Goal: Task Accomplishment & Management: Manage account settings

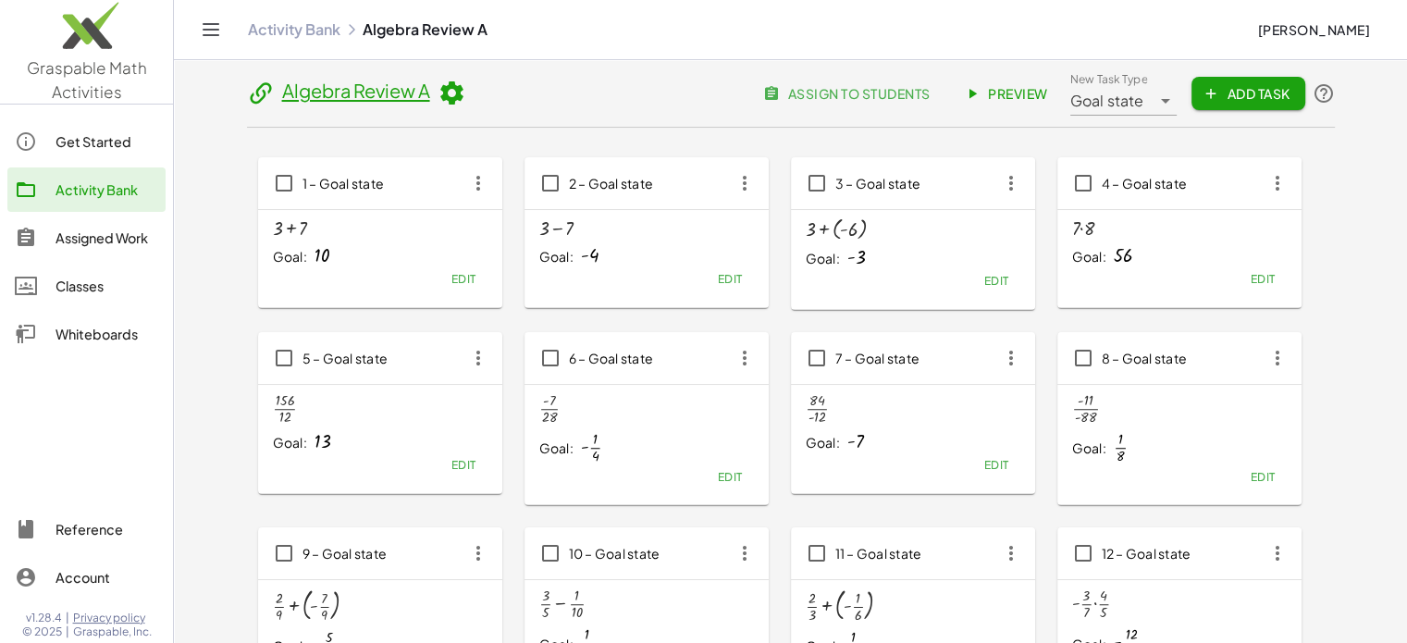
click at [277, 30] on link "Activity Bank" at bounding box center [294, 29] width 92 height 18
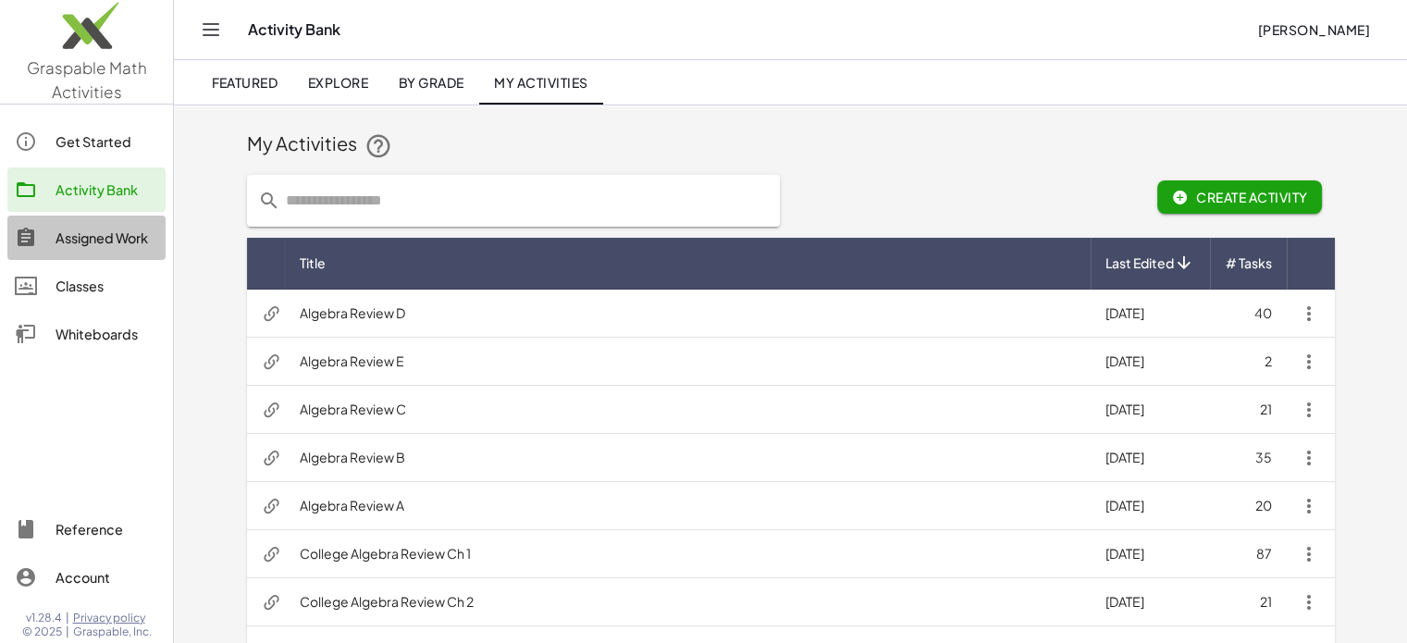
click at [122, 237] on div "Assigned Work" at bounding box center [106, 238] width 103 height 22
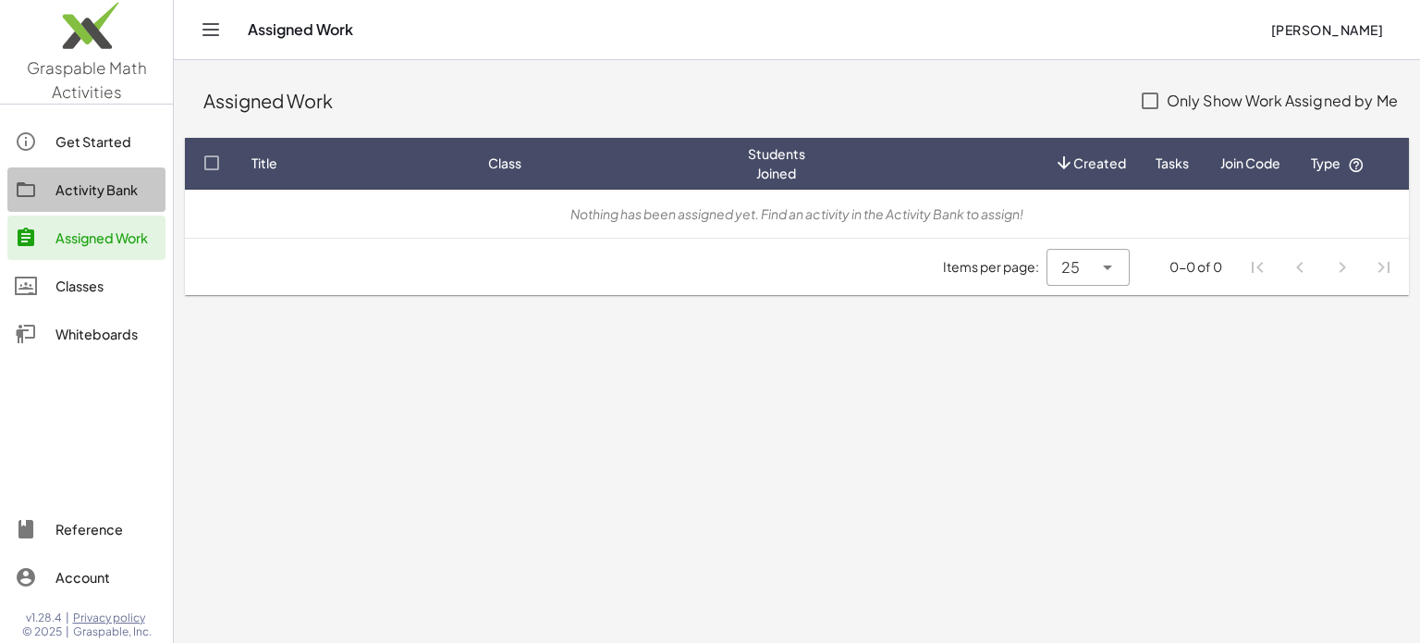
click at [88, 188] on div "Activity Bank" at bounding box center [106, 189] width 103 height 22
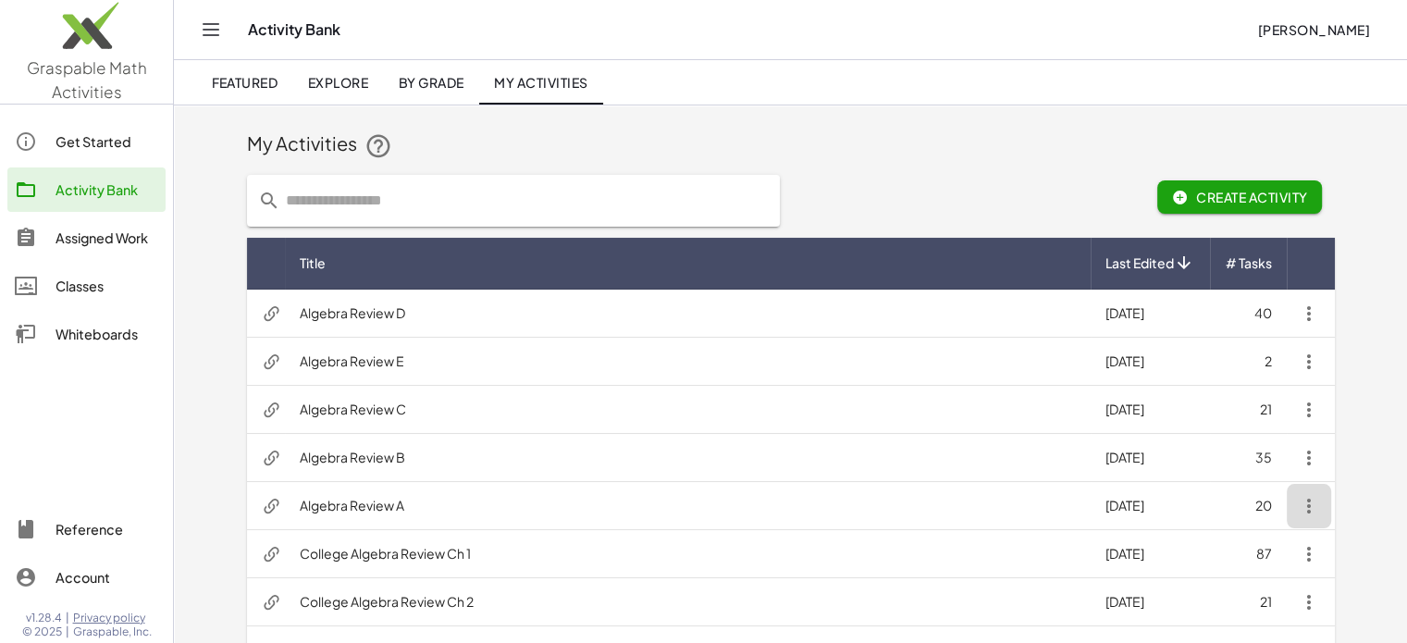
click at [1311, 508] on icon "button" at bounding box center [1308, 506] width 22 height 22
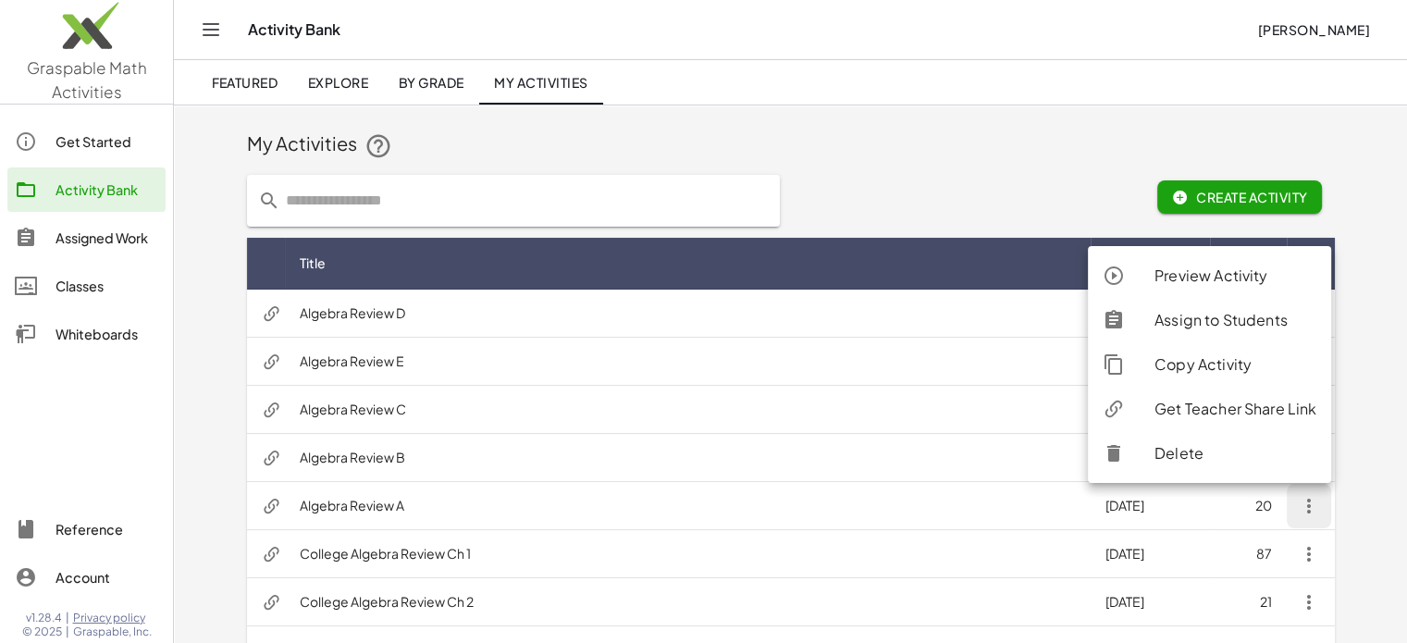
click at [1273, 318] on div "Assign to Students" at bounding box center [1235, 320] width 162 height 22
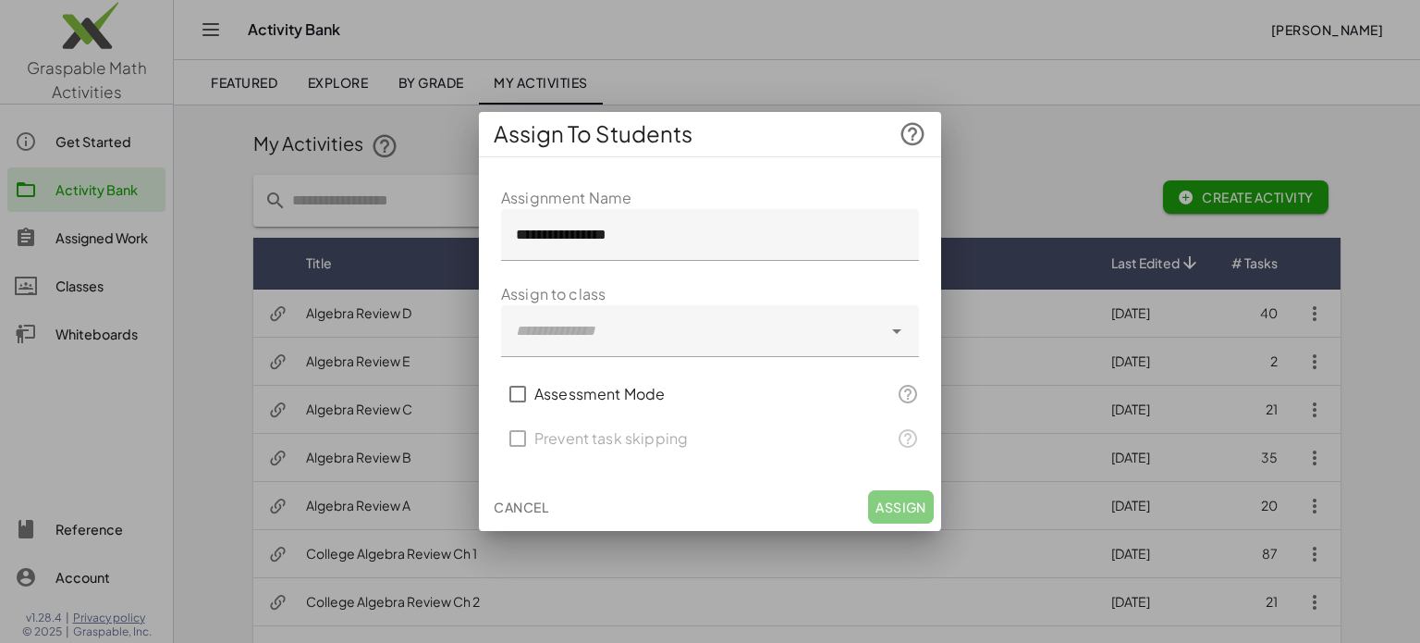
click at [899, 333] on icon at bounding box center [897, 331] width 22 height 22
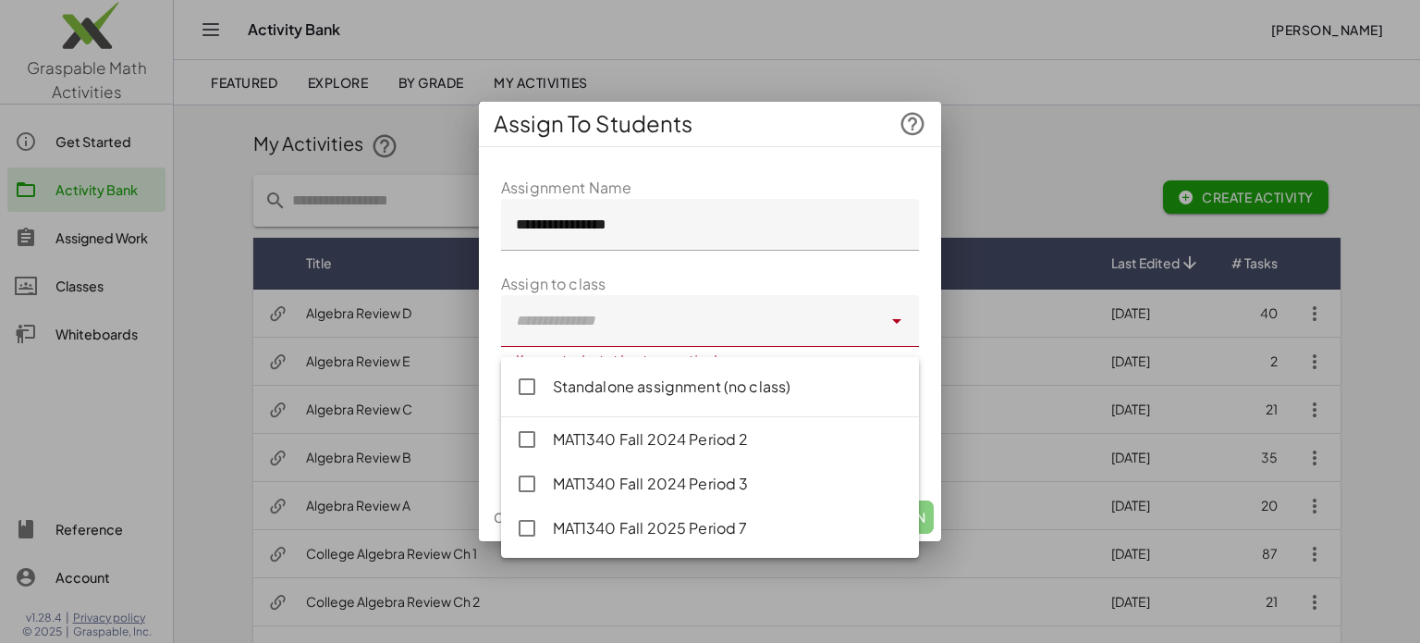
click at [750, 180] on div "**********" at bounding box center [710, 327] width 462 height 331
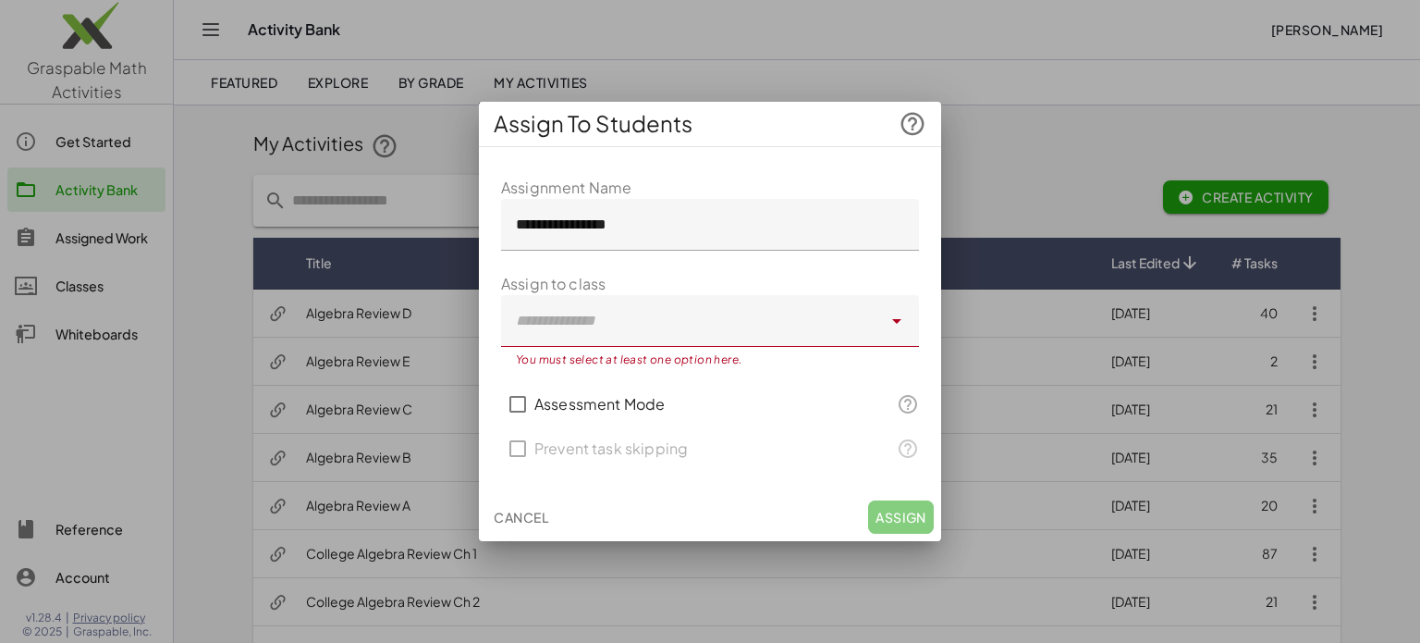
click at [1104, 121] on div at bounding box center [710, 321] width 1420 height 643
click at [503, 518] on span "Cancel" at bounding box center [521, 517] width 55 height 17
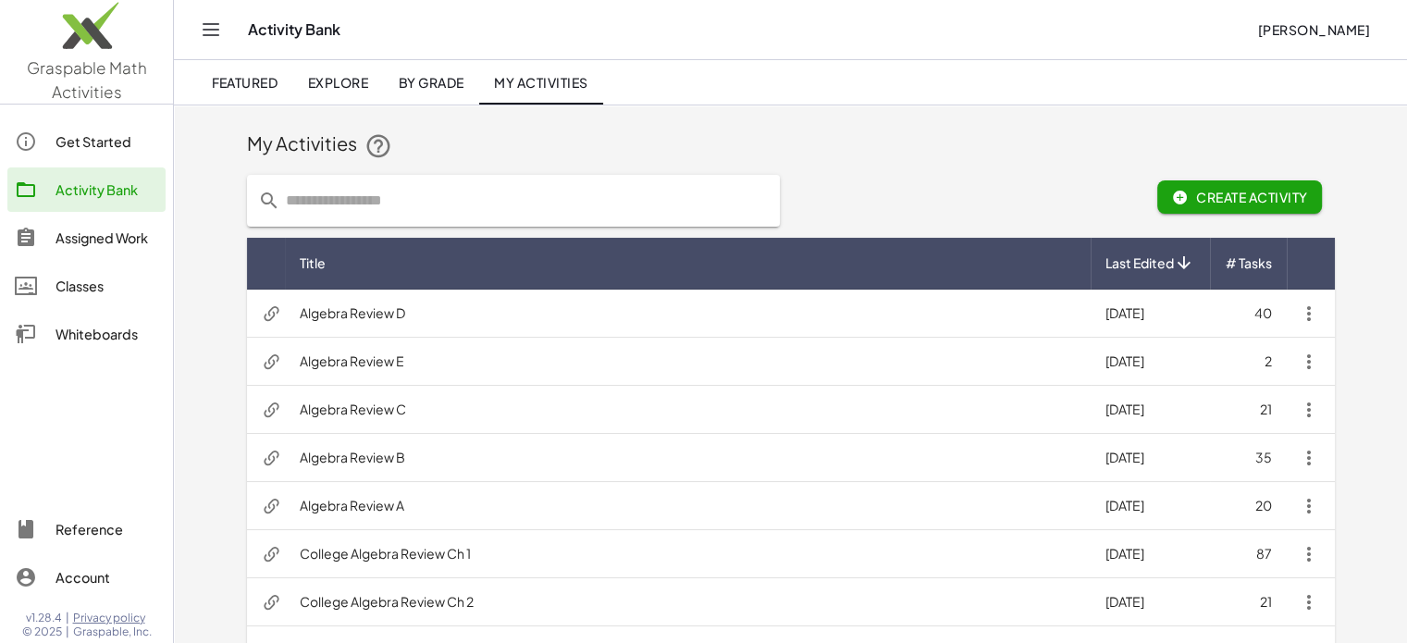
click at [70, 277] on div "Classes" at bounding box center [106, 286] width 103 height 22
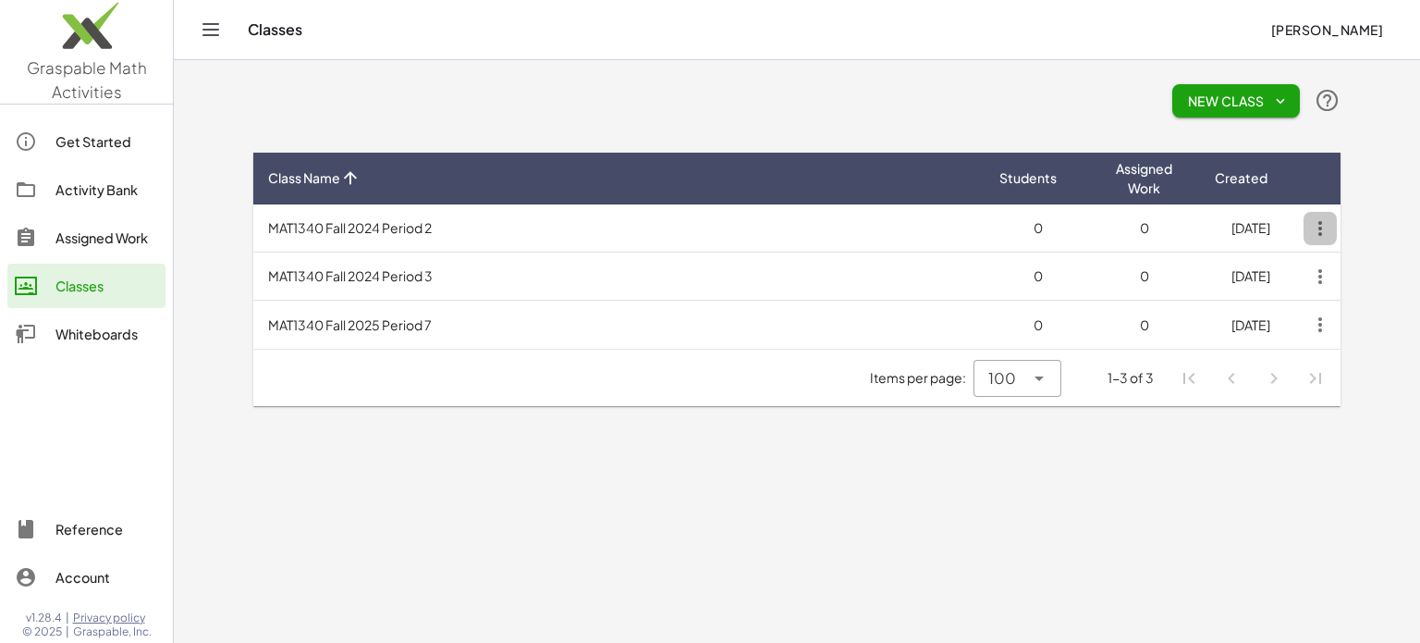
click at [1321, 229] on icon "button" at bounding box center [1320, 228] width 33 height 33
click at [1301, 265] on div "Delete Class" at bounding box center [1279, 275] width 92 height 22
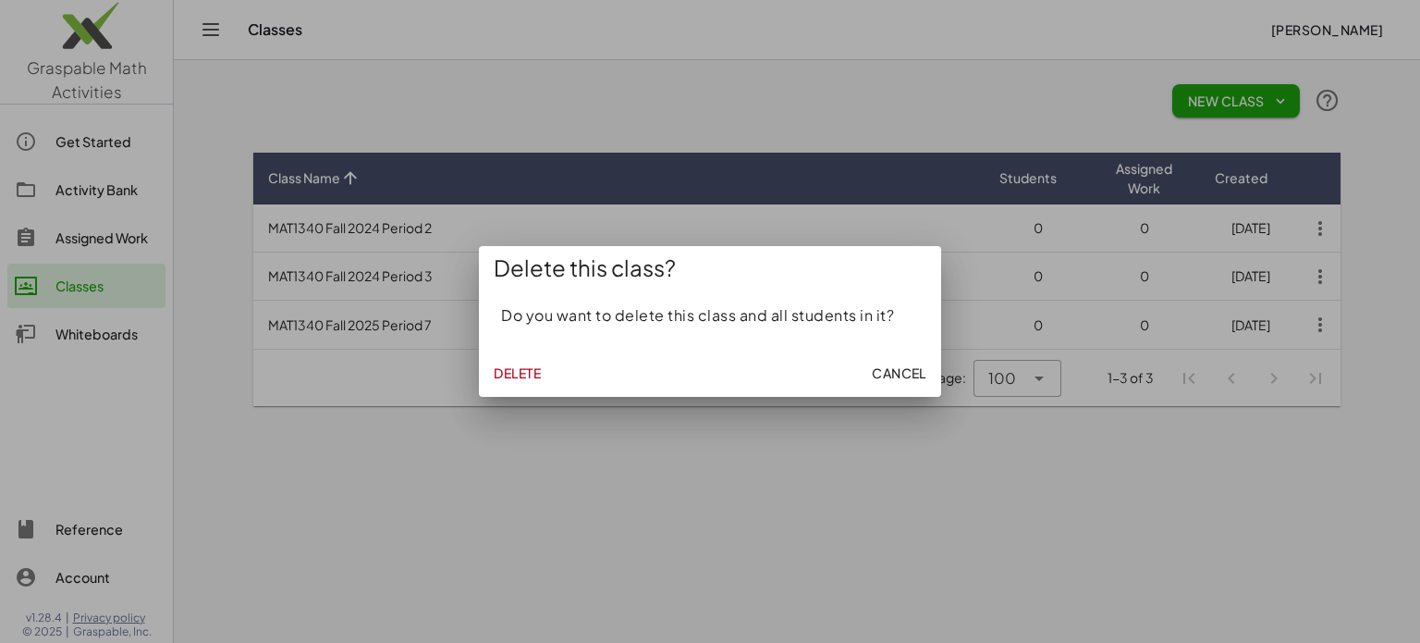
click at [515, 382] on button "Delete" at bounding box center [517, 372] width 62 height 33
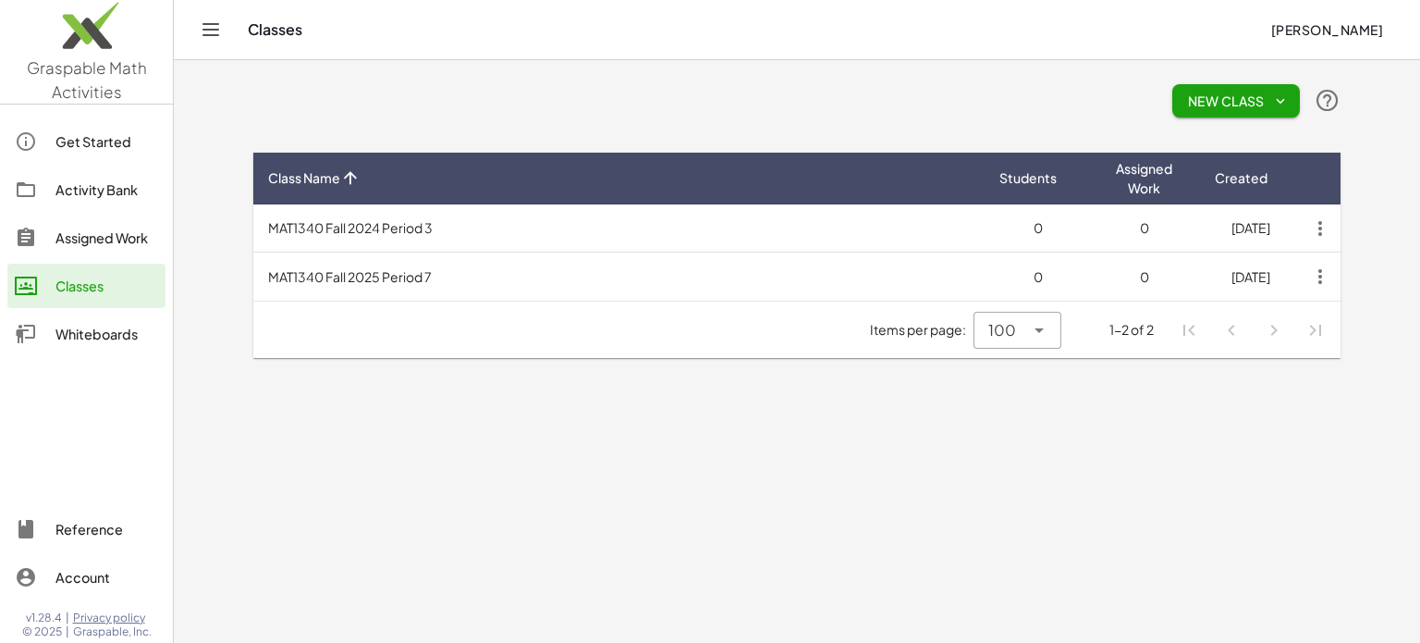
click at [1318, 210] on td at bounding box center [1322, 228] width 37 height 48
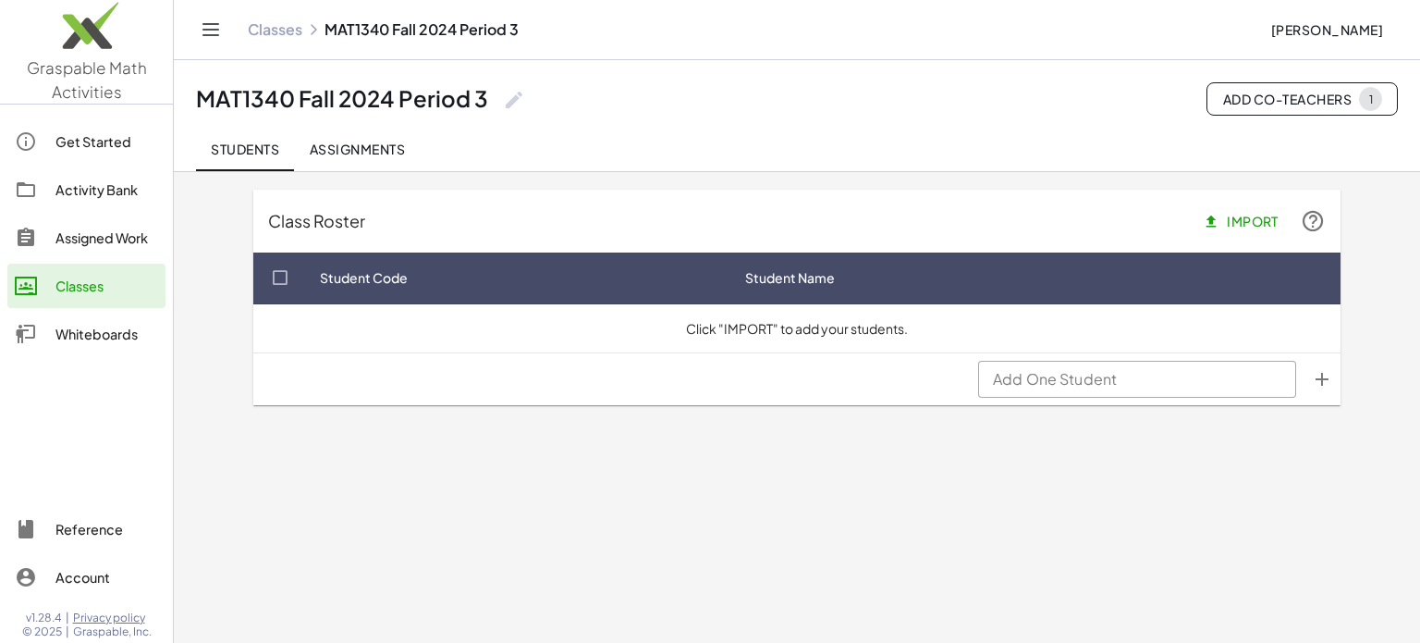
click at [77, 285] on div "Classes" at bounding box center [106, 286] width 103 height 22
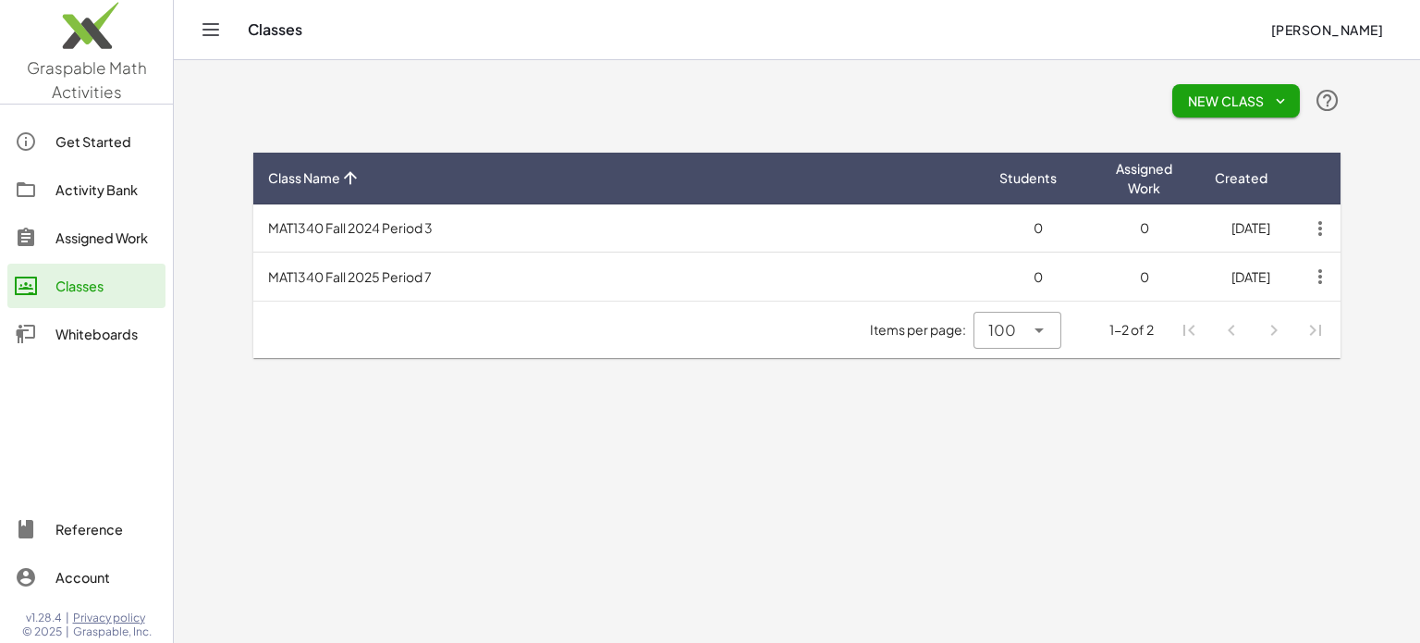
click at [1321, 227] on icon "button" at bounding box center [1320, 228] width 33 height 33
click at [1265, 277] on div "Delete Class" at bounding box center [1279, 275] width 92 height 22
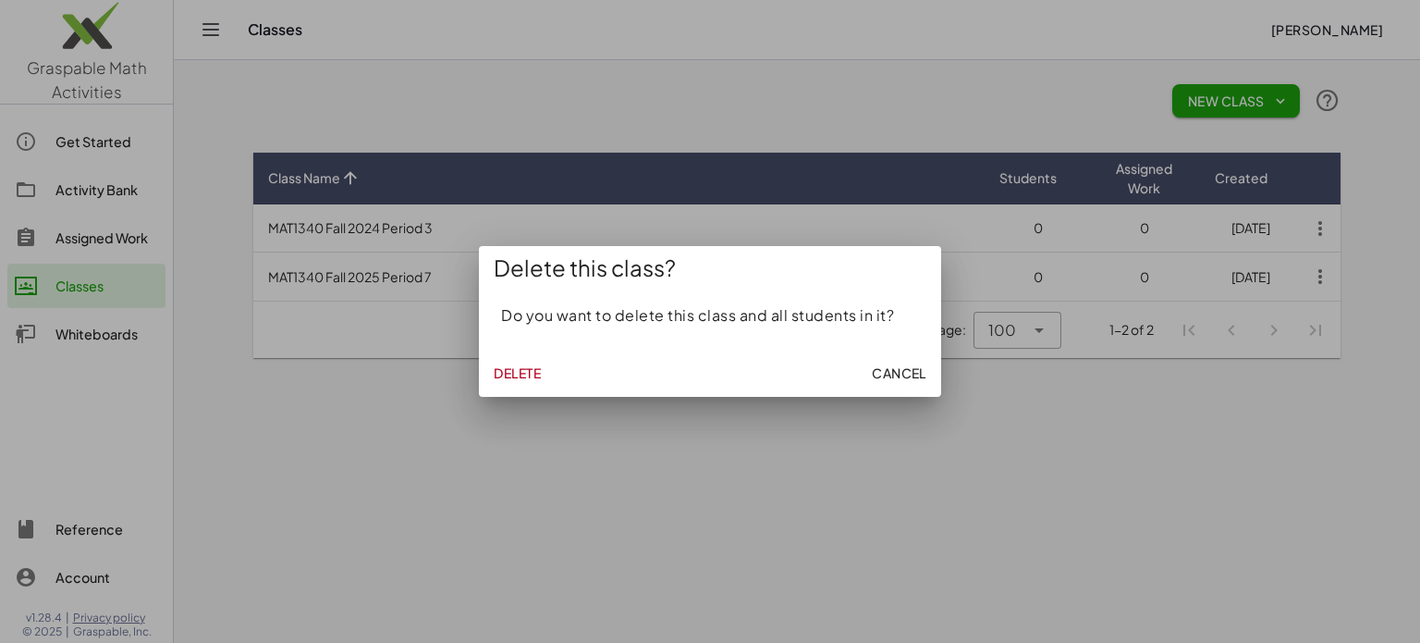
click at [525, 372] on span "Delete" at bounding box center [517, 372] width 47 height 17
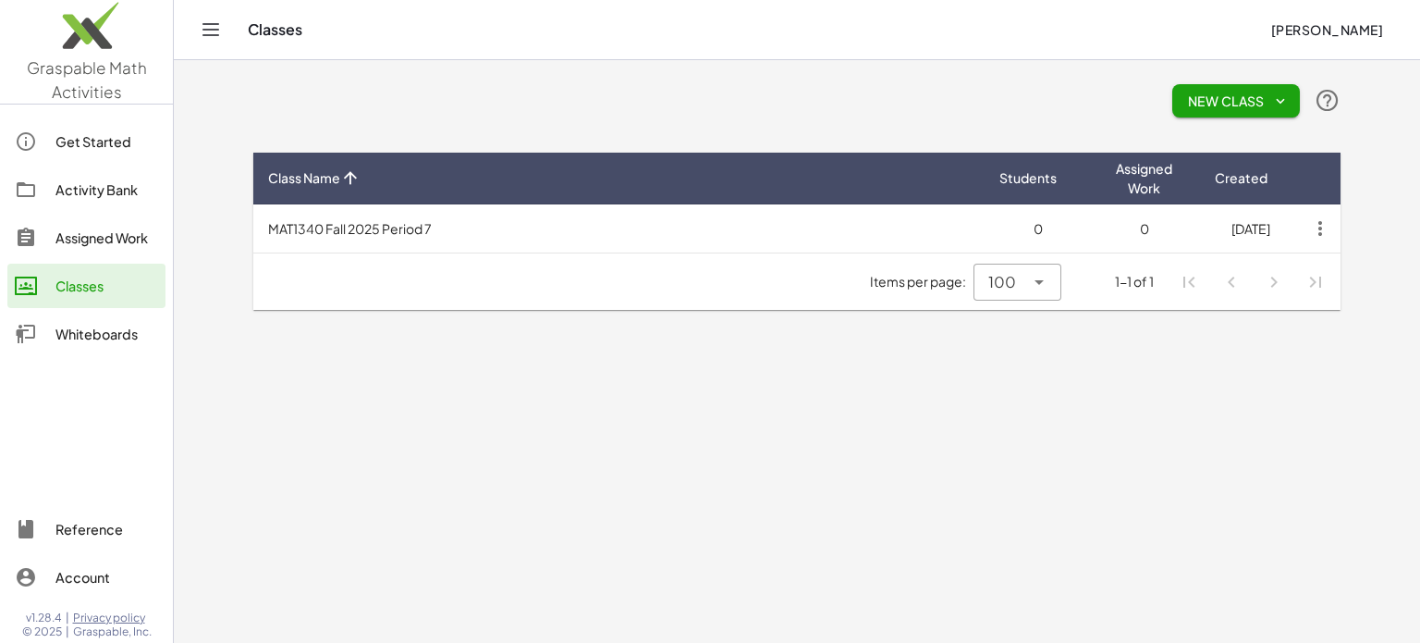
click at [1321, 228] on icon "button" at bounding box center [1320, 228] width 33 height 33
click at [1270, 271] on div "Delete Class" at bounding box center [1279, 275] width 92 height 22
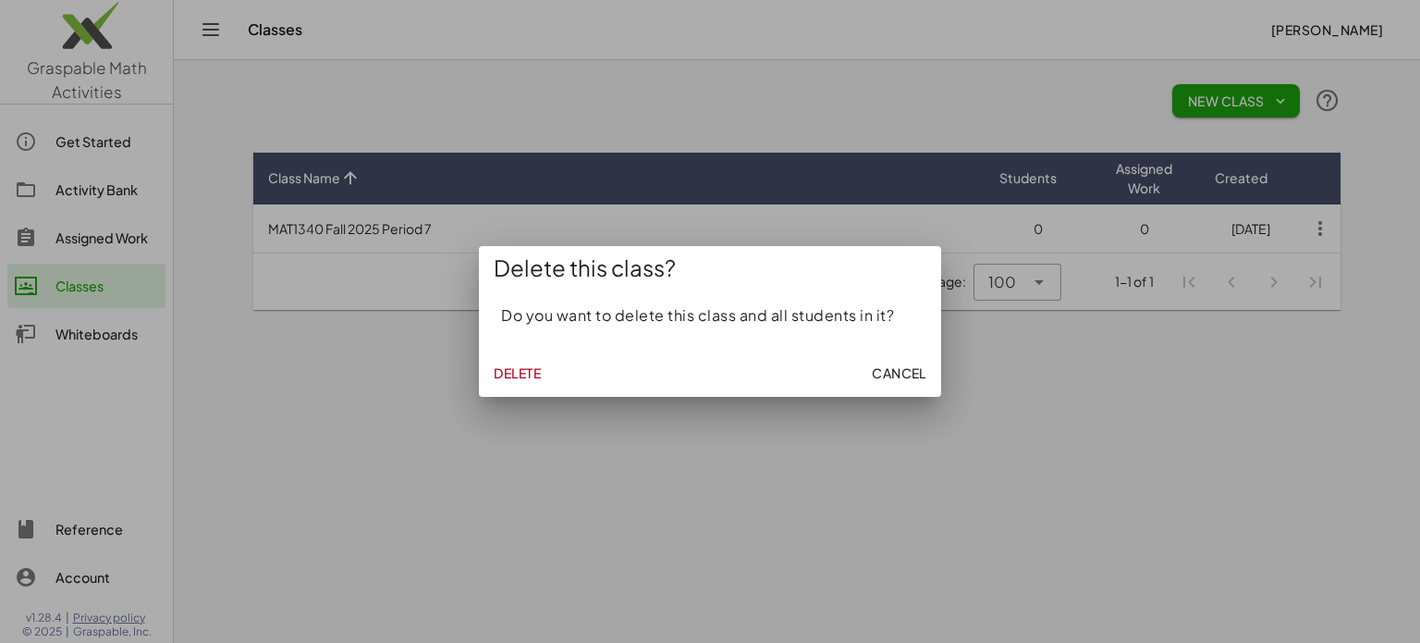
click at [507, 369] on span "Delete" at bounding box center [517, 372] width 47 height 17
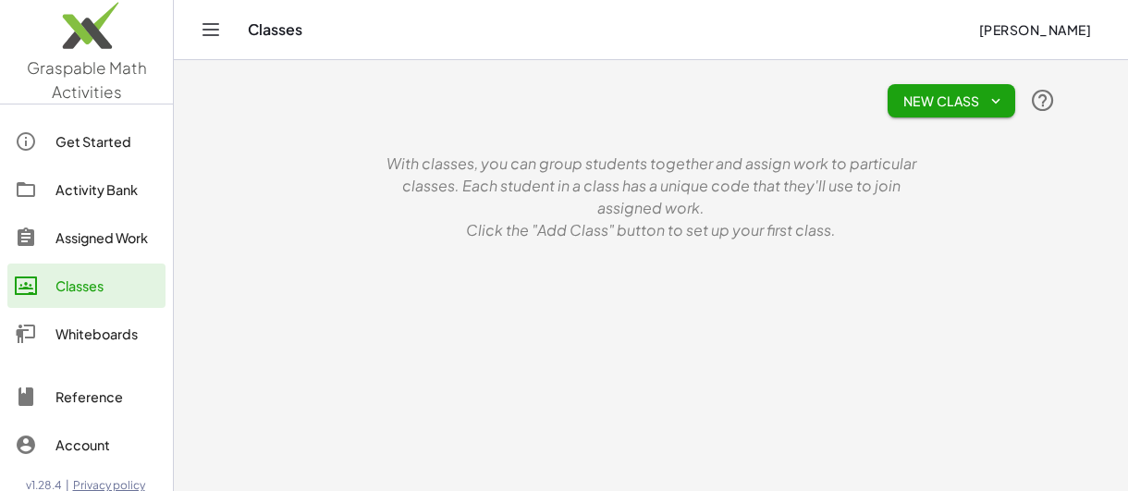
click at [981, 94] on span "New Class" at bounding box center [952, 100] width 98 height 17
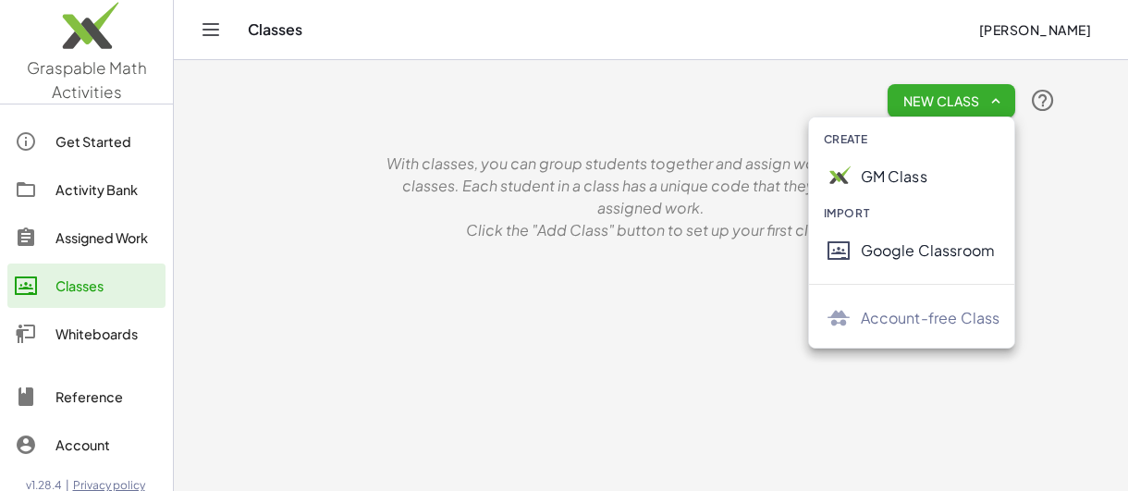
click at [895, 166] on div "GM Class" at bounding box center [931, 177] width 140 height 22
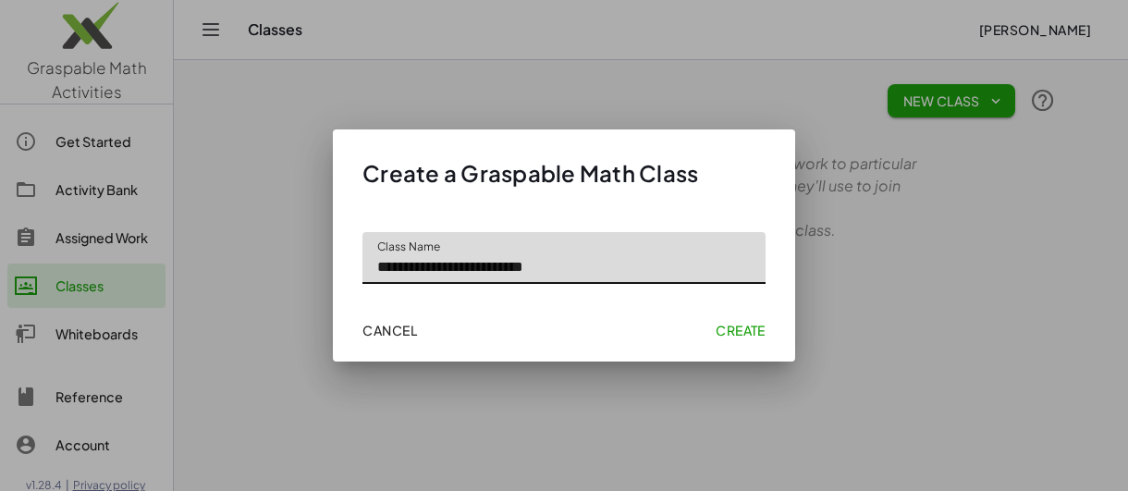
type input "**********"
click at [735, 326] on span "Create" at bounding box center [741, 330] width 50 height 17
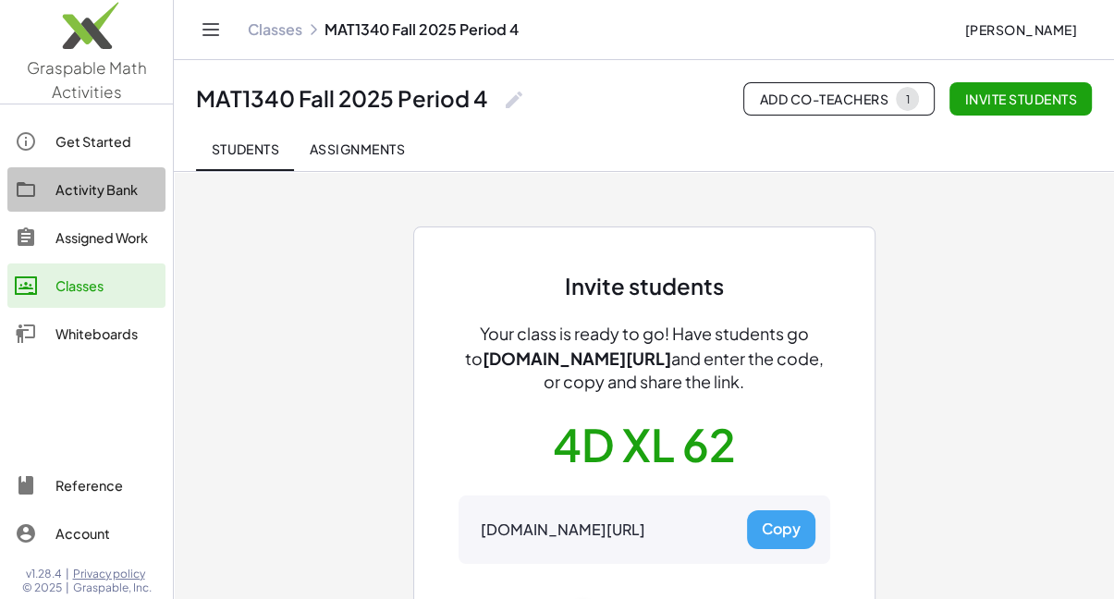
click at [93, 193] on div "Activity Bank" at bounding box center [106, 189] width 103 height 22
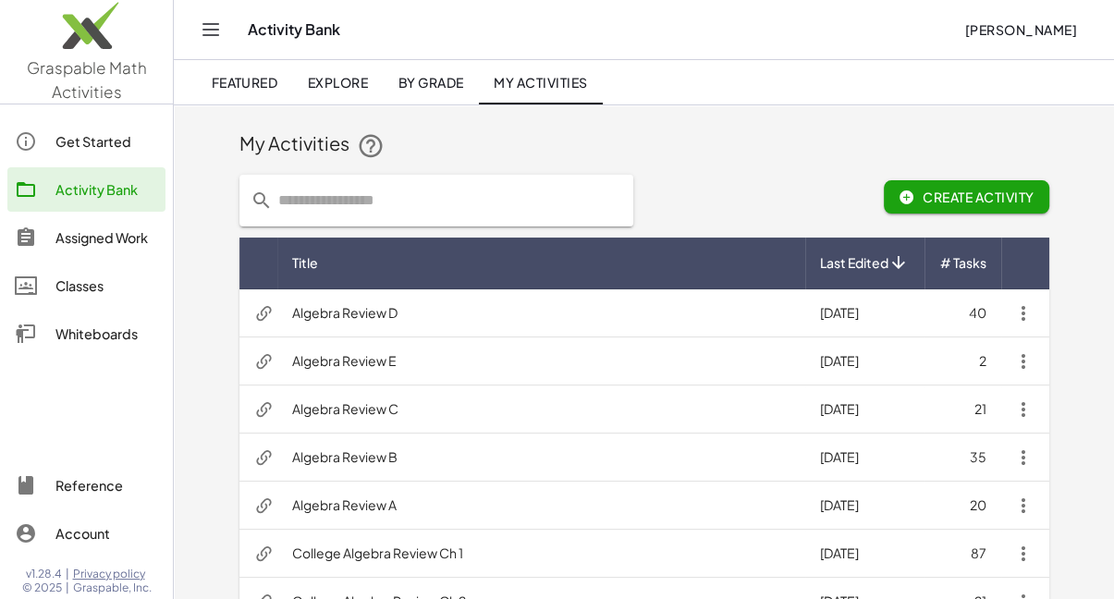
click at [1025, 504] on icon "button" at bounding box center [1024, 506] width 22 height 22
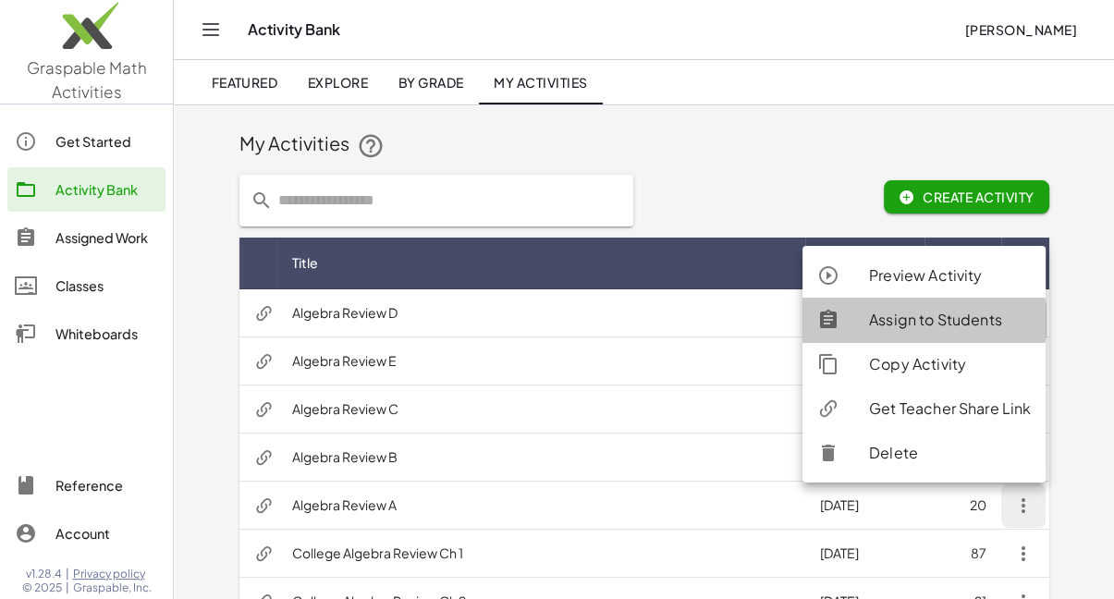
click at [961, 318] on div "Assign to Students" at bounding box center [950, 320] width 162 height 22
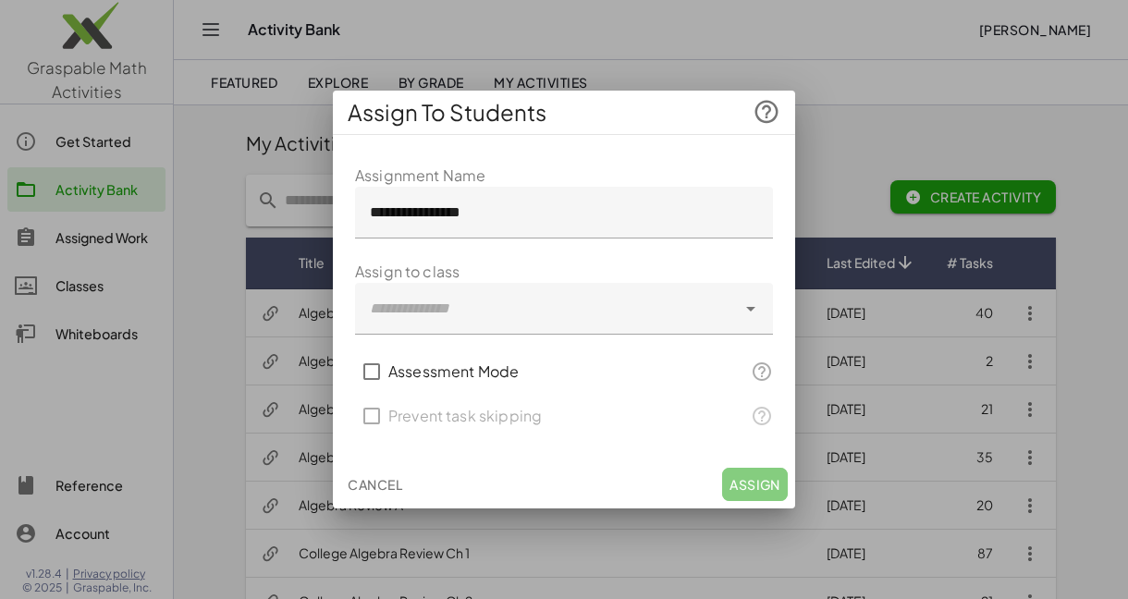
click at [741, 310] on icon at bounding box center [751, 309] width 22 height 22
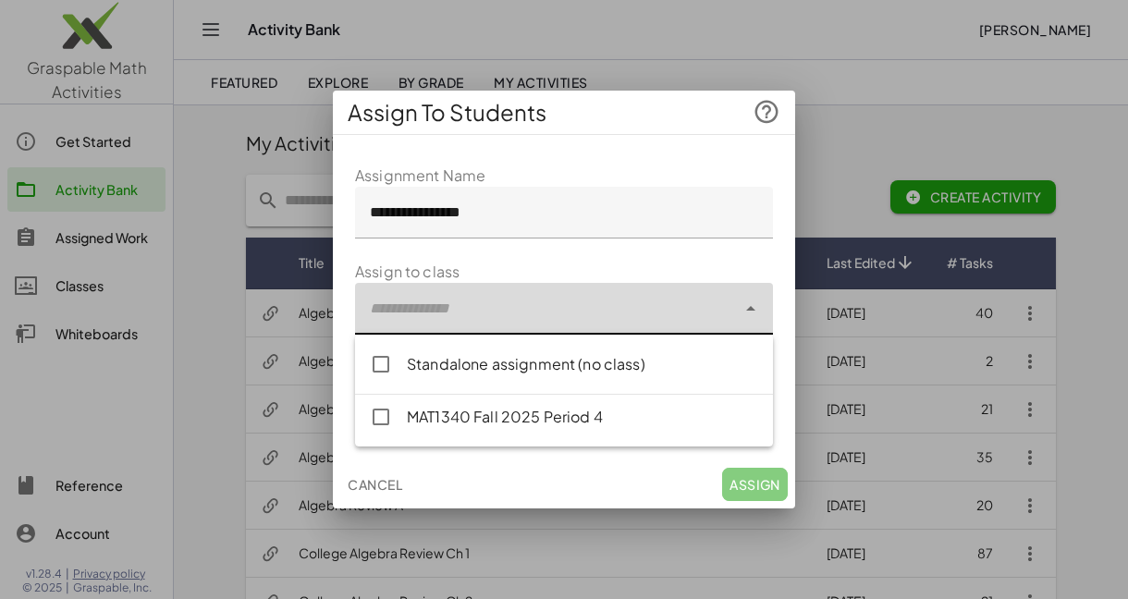
click at [584, 429] on div "MAT1340 Fall 2025 Period 4" at bounding box center [564, 417] width 418 height 44
type input "**********"
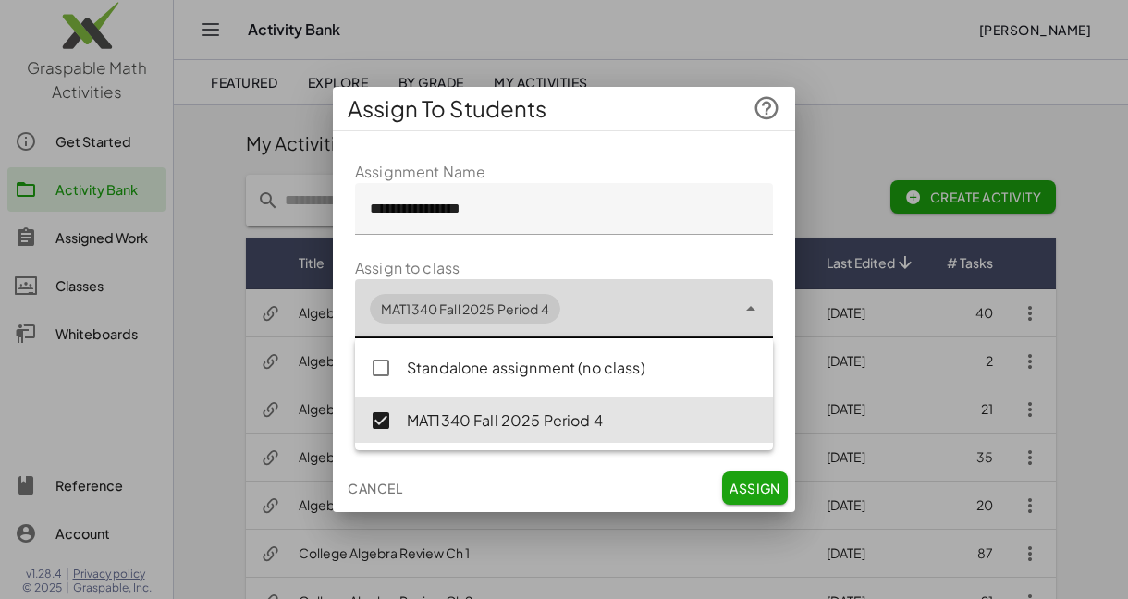
click at [744, 491] on span "Assign" at bounding box center [755, 488] width 51 height 17
